Goal: Transaction & Acquisition: Purchase product/service

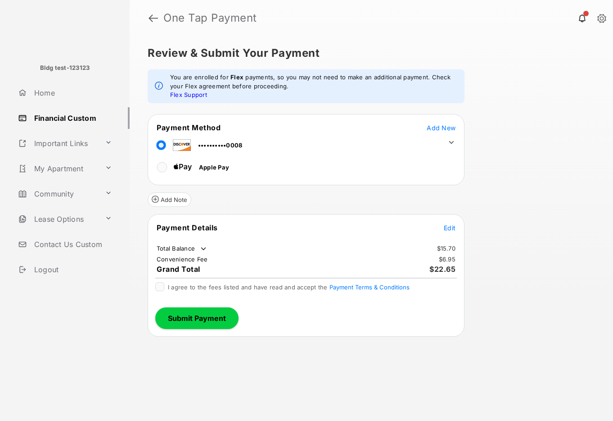
click at [446, 141] on td at bounding box center [450, 140] width 14 height 14
click at [450, 140] on icon at bounding box center [452, 142] width 8 height 8
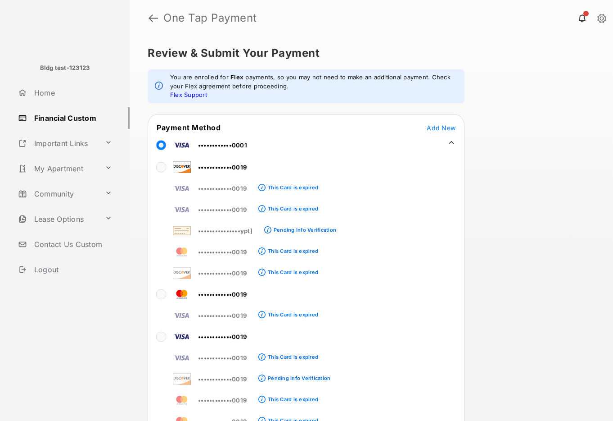
click at [451, 141] on icon at bounding box center [452, 142] width 8 height 8
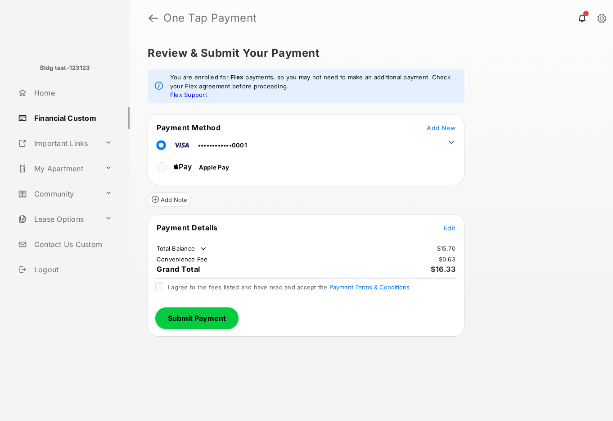
click at [448, 227] on span "Edit" at bounding box center [450, 228] width 12 height 8
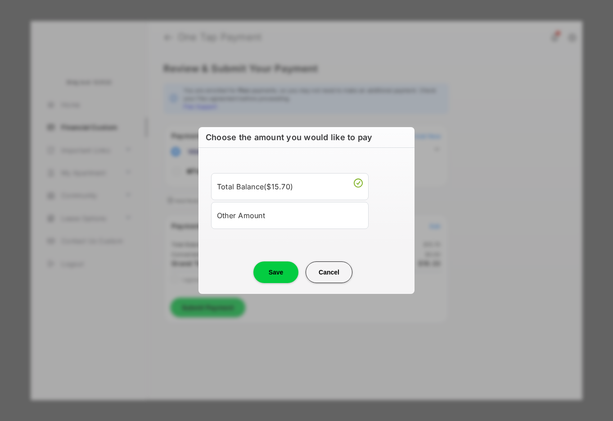
click at [299, 223] on li "Other Amount" at bounding box center [290, 215] width 158 height 27
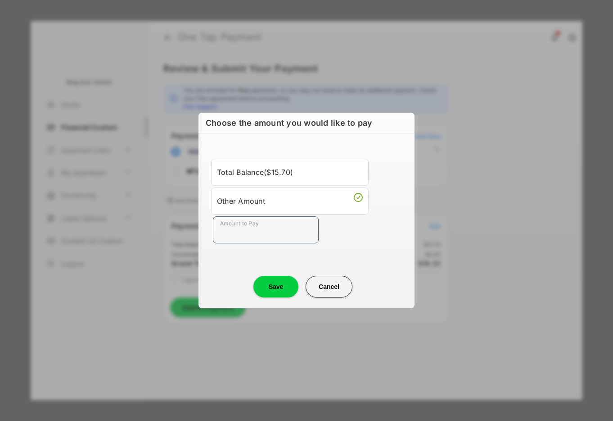
click at [286, 231] on input "Amount to Pay" at bounding box center [266, 229] width 106 height 27
type input "****"
click at [274, 291] on button "Save" at bounding box center [275, 287] width 45 height 22
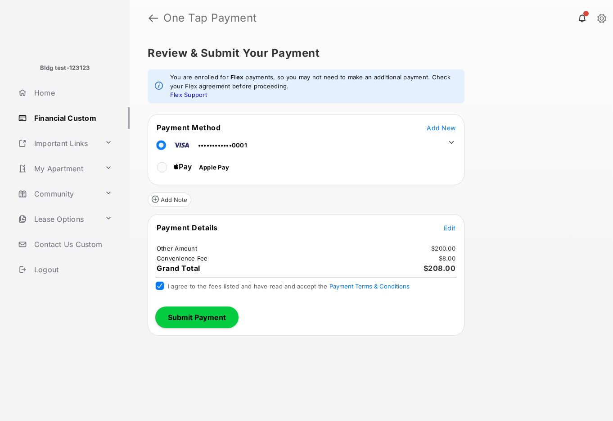
click at [225, 315] on button "Submit Payment" at bounding box center [196, 317] width 83 height 22
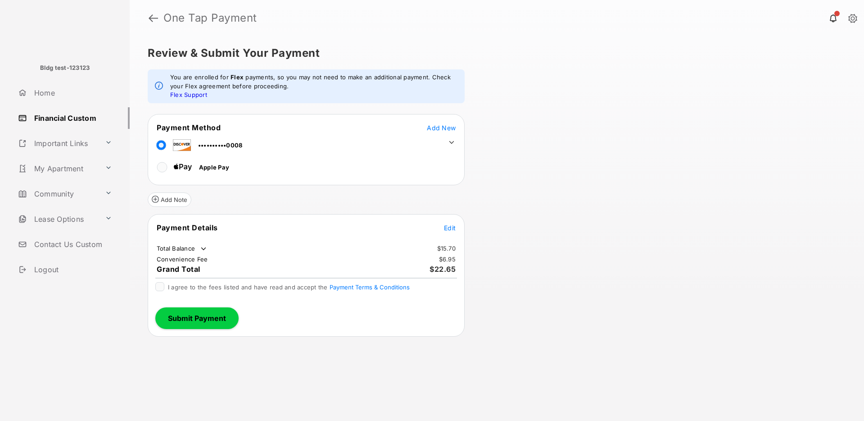
click at [449, 139] on icon at bounding box center [452, 142] width 8 height 8
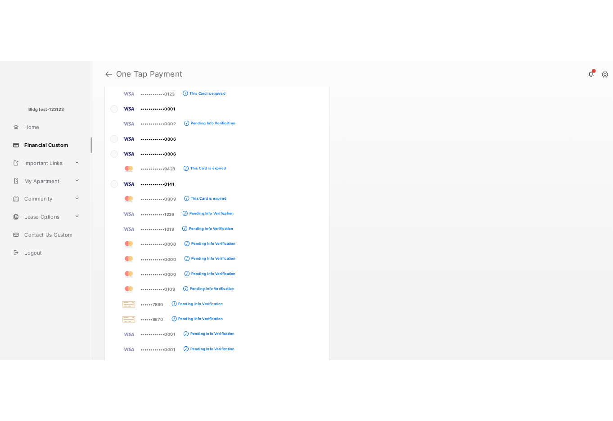
scroll to position [2349, 0]
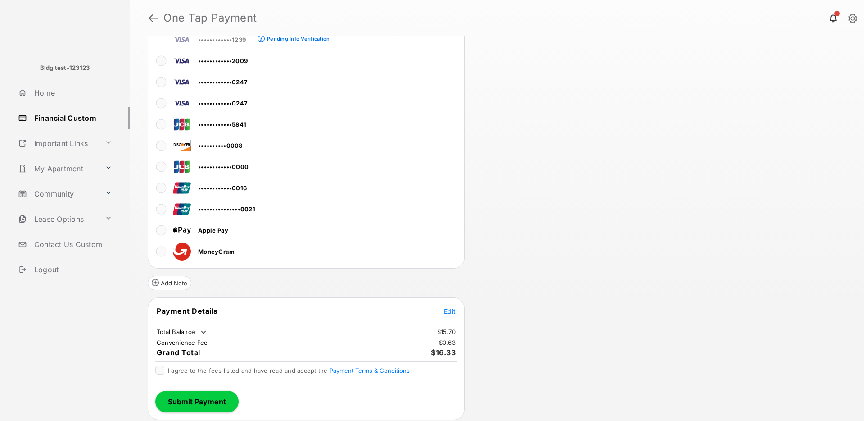
click at [450, 310] on span "Edit" at bounding box center [450, 311] width 12 height 8
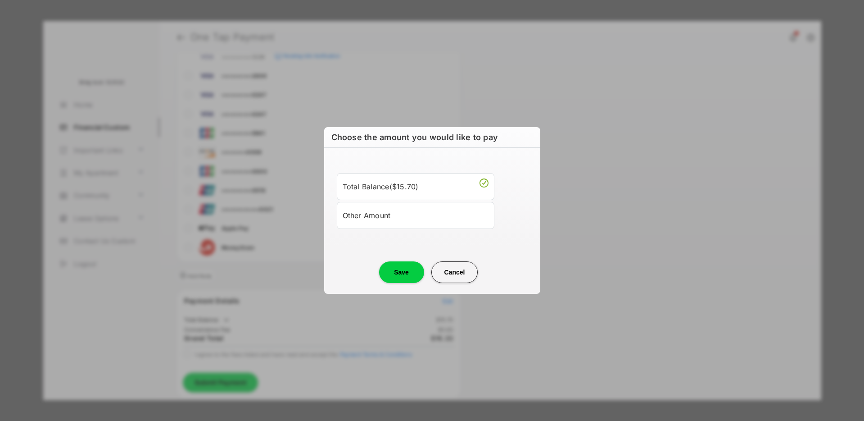
click at [407, 216] on div "Other Amount" at bounding box center [416, 215] width 146 height 15
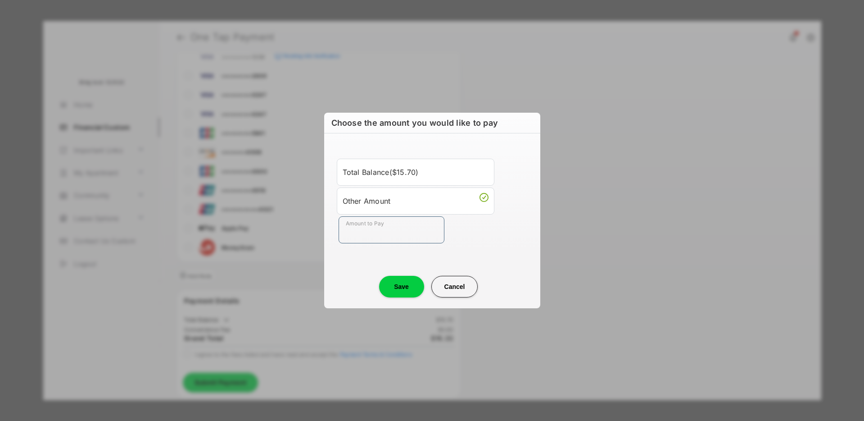
click at [398, 225] on input "Amount to Pay" at bounding box center [392, 229] width 106 height 27
type input "****"
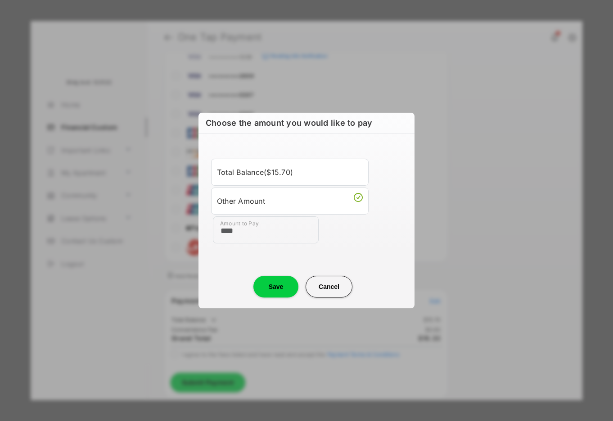
click at [285, 285] on button "Save" at bounding box center [275, 287] width 45 height 22
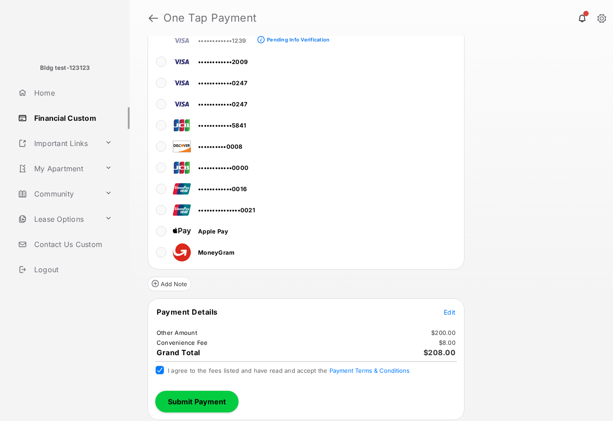
click at [184, 406] on button "Submit Payment" at bounding box center [196, 401] width 83 height 22
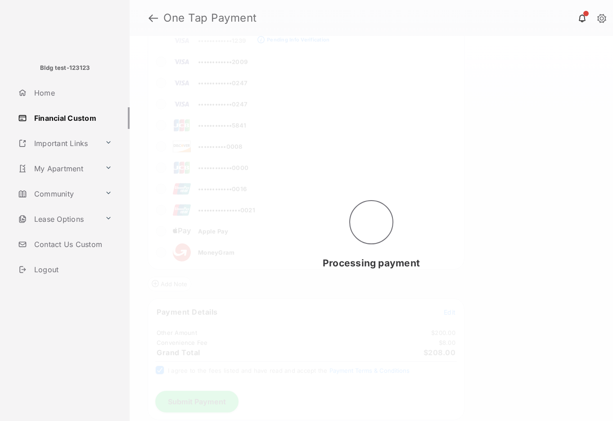
scroll to position [0, 0]
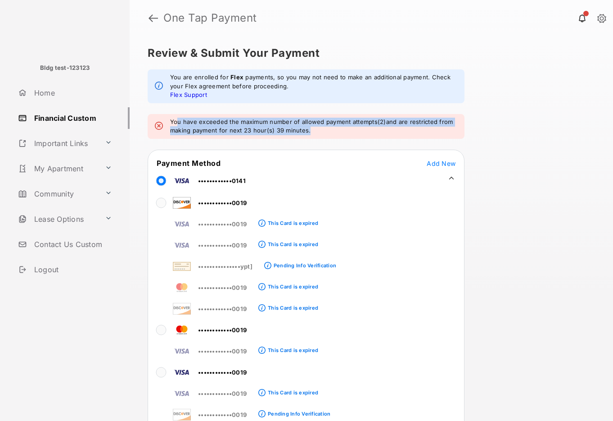
drag, startPoint x: 177, startPoint y: 118, endPoint x: 327, endPoint y: 129, distance: 150.3
click at [327, 129] on em "You have exceeded the maximum number of allowed payment attempts(2)and are rest…" at bounding box center [313, 127] width 287 height 18
drag, startPoint x: 171, startPoint y: 120, endPoint x: 324, endPoint y: 136, distance: 153.9
click at [324, 136] on div "You have exceeded the maximum number of allowed payment attempts(2)and are rest…" at bounding box center [306, 126] width 317 height 25
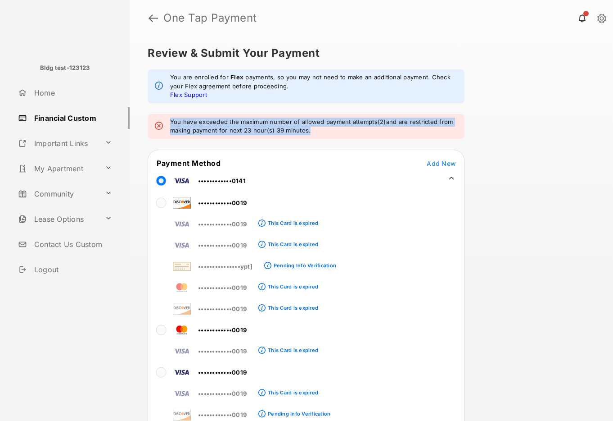
copy em "You have exceeded the maximum number of allowed payment attempts(2)and are rest…"
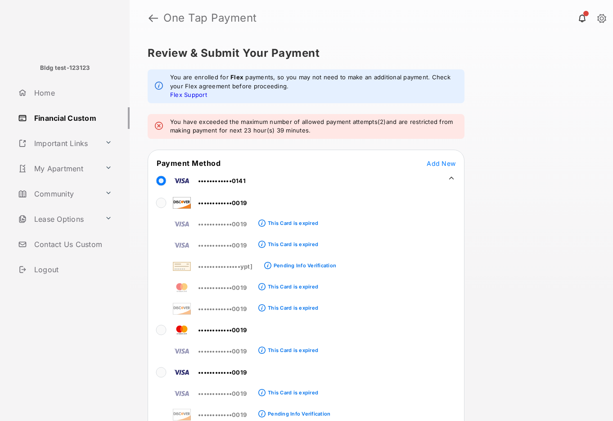
click at [514, 235] on div "Review & Submit Your Payment You are enrolled for Flex payments, so you may not…" at bounding box center [372, 228] width 484 height 384
click at [563, 167] on div "Review & Submit Your Payment You are enrolled for Flex payments, so you may not…" at bounding box center [372, 228] width 484 height 384
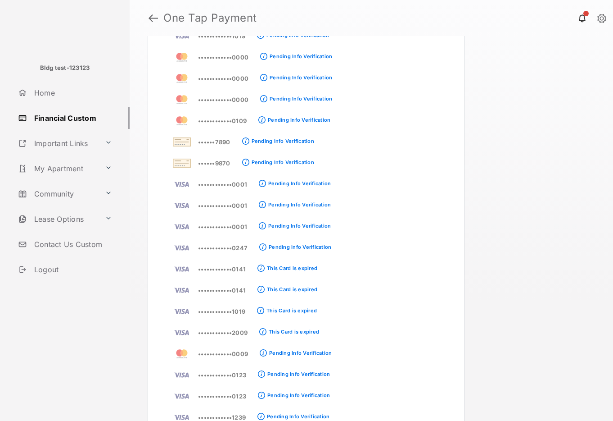
scroll to position [2384, 0]
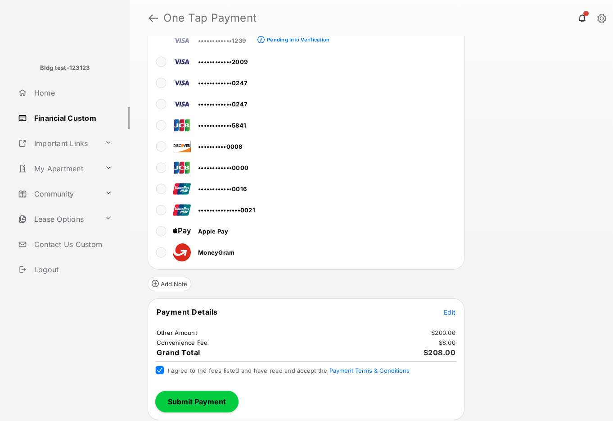
click at [218, 398] on button "Submit Payment" at bounding box center [196, 401] width 83 height 22
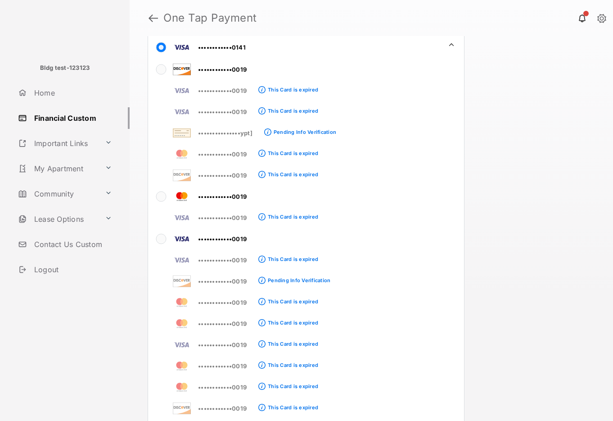
scroll to position [0, 0]
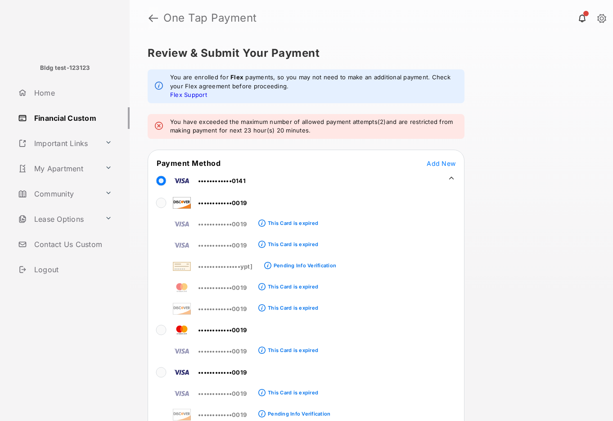
click at [149, 16] on link at bounding box center [153, 18] width 9 height 22
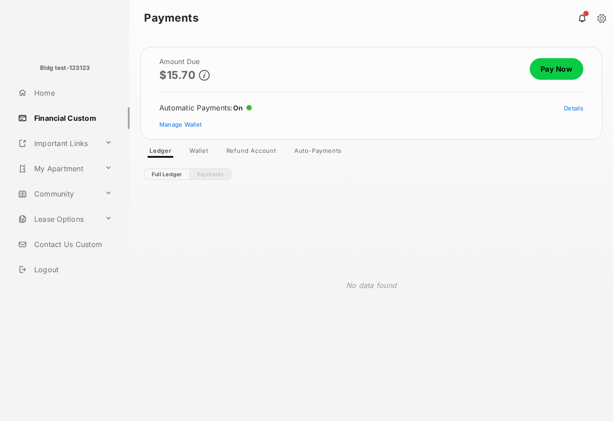
click at [551, 66] on div at bounding box center [372, 228] width 484 height 384
click at [551, 66] on link "Pay Now" at bounding box center [557, 69] width 54 height 22
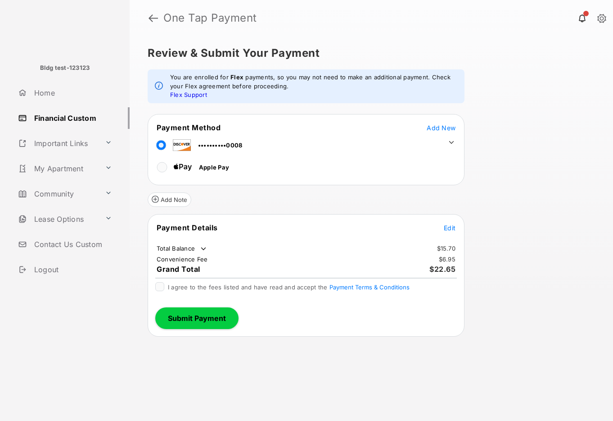
click at [449, 227] on span "Edit" at bounding box center [450, 228] width 12 height 8
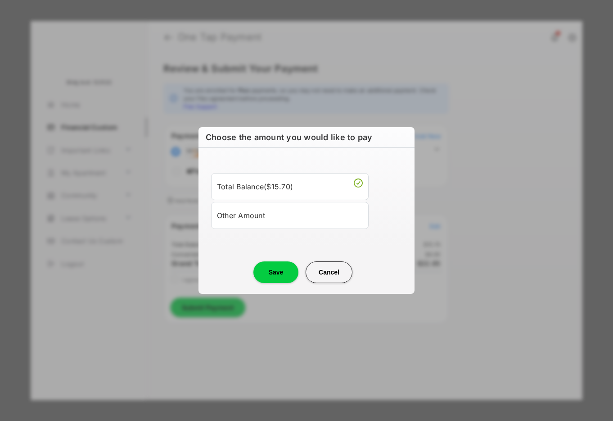
click at [280, 222] on div "Other Amount" at bounding box center [290, 215] width 146 height 15
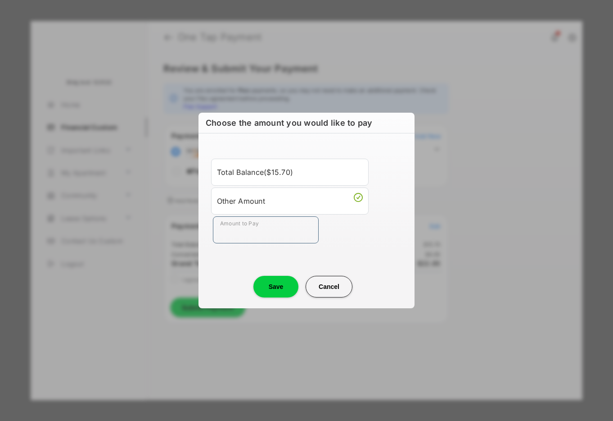
click at [269, 229] on input "Amount to Pay" at bounding box center [266, 229] width 106 height 27
type input "****"
click at [280, 286] on button "Save" at bounding box center [275, 287] width 45 height 22
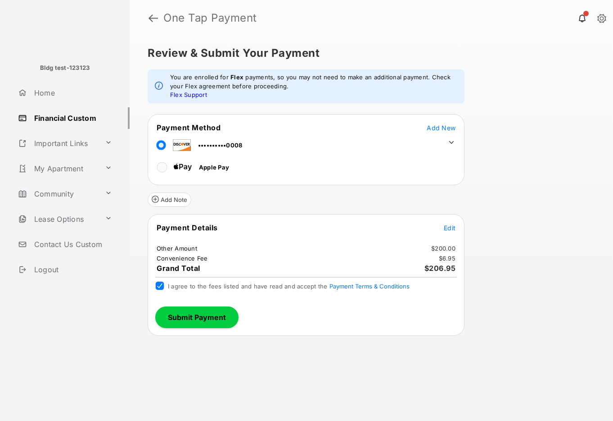
click at [182, 322] on button "Submit Payment" at bounding box center [196, 317] width 83 height 22
